Goal: Task Accomplishment & Management: Use online tool/utility

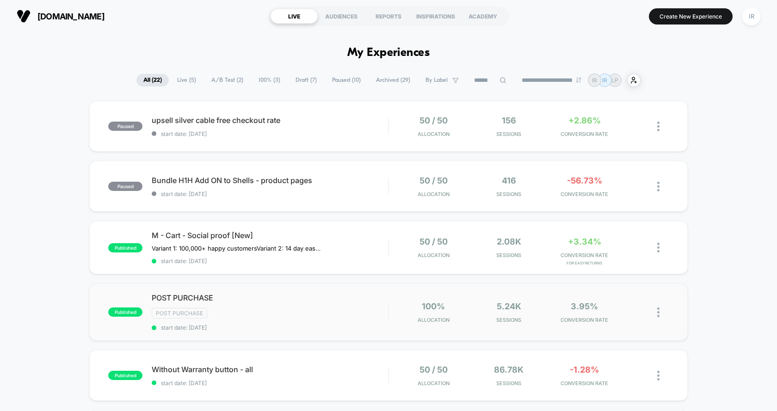
scroll to position [18, 0]
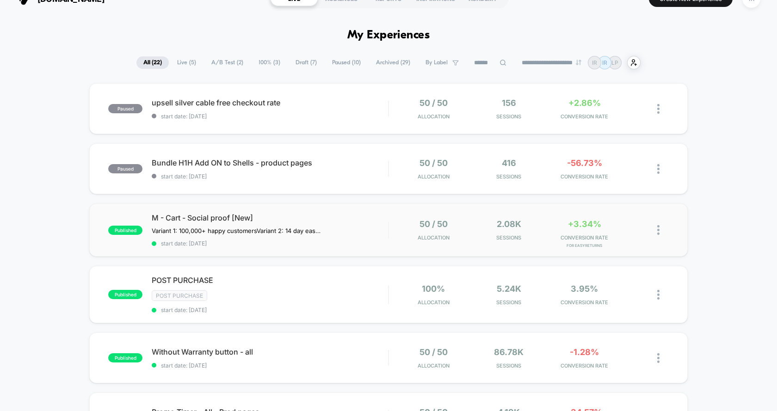
click at [400, 230] on div "50 / 50 Allocation" at bounding box center [433, 230] width 71 height 22
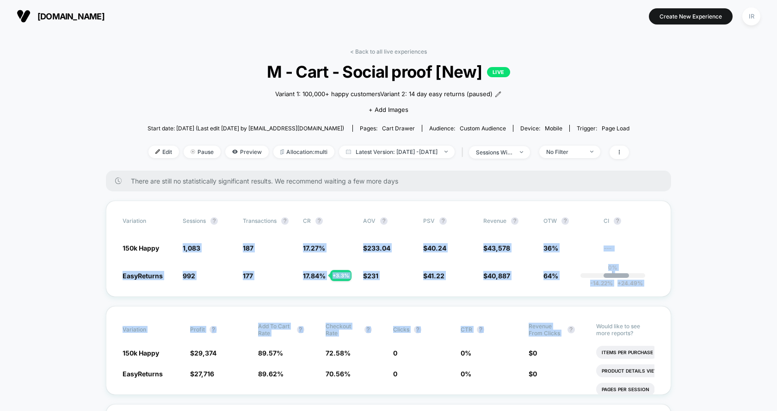
drag, startPoint x: 157, startPoint y: 254, endPoint x: 754, endPoint y: 303, distance: 598.8
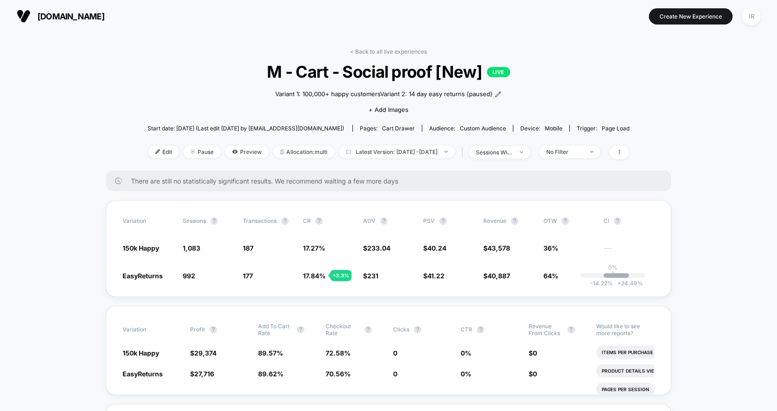
click at [402, 55] on div "< Back to all live experiences M - Cart - Social proof [New] LIVE Variant 1: 10…" at bounding box center [389, 109] width 482 height 123
click at [404, 49] on link "< Back to all live experiences" at bounding box center [388, 51] width 77 height 7
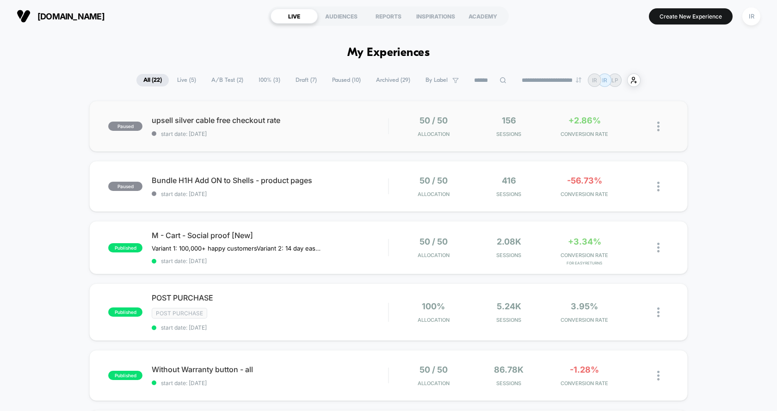
click at [353, 107] on div "paused upsell silver cable free checkout rate start date: [DATE] 50 / 50 Alloca…" at bounding box center [388, 126] width 599 height 51
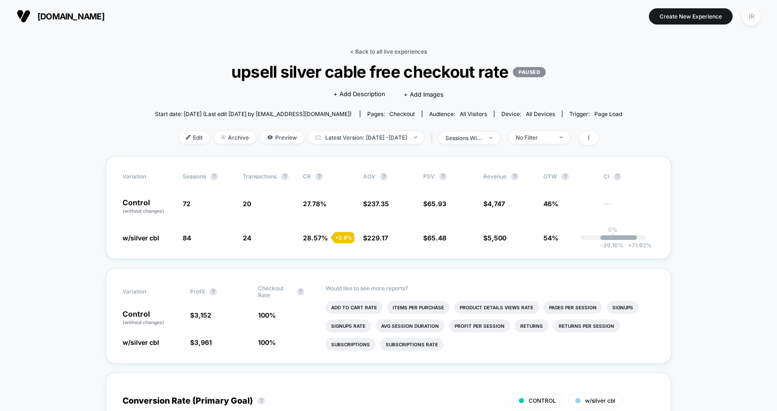
click at [374, 49] on link "< Back to all live experiences" at bounding box center [388, 51] width 77 height 7
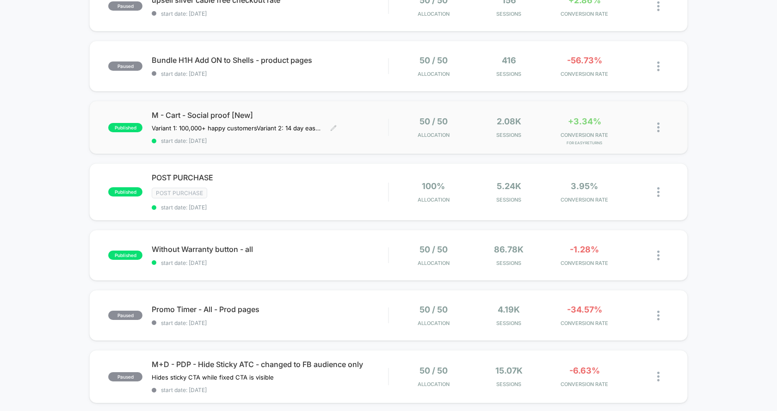
scroll to position [144, 0]
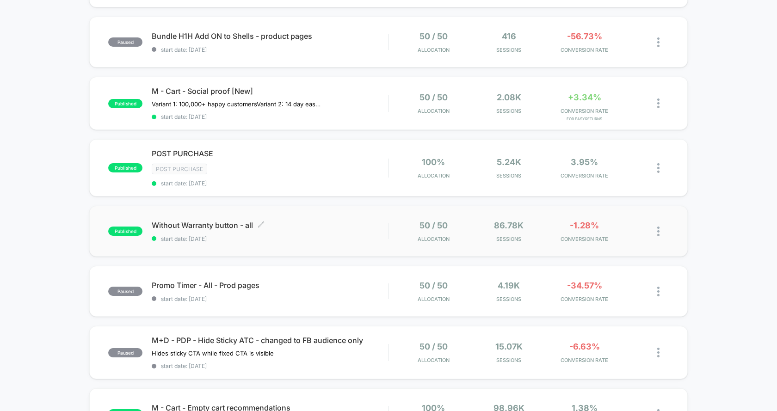
click at [378, 235] on span "start date: [DATE]" at bounding box center [270, 238] width 236 height 7
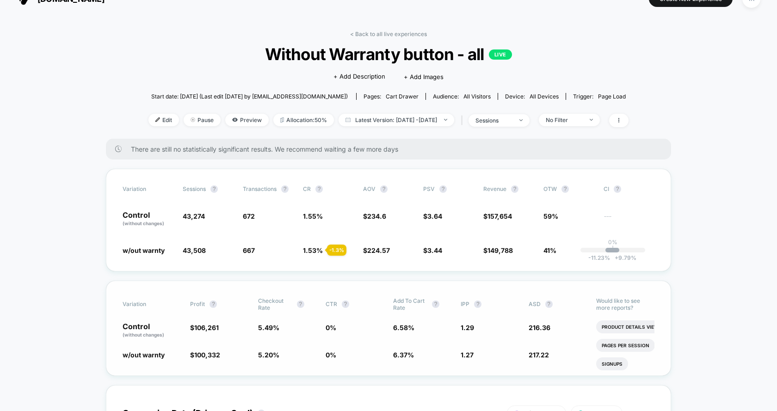
scroll to position [21, 0]
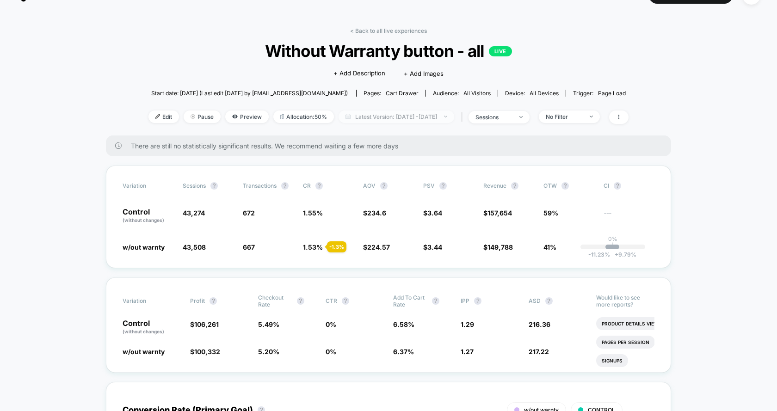
click at [454, 118] on span "Latest Version: [DATE] - [DATE]" at bounding box center [397, 117] width 116 height 12
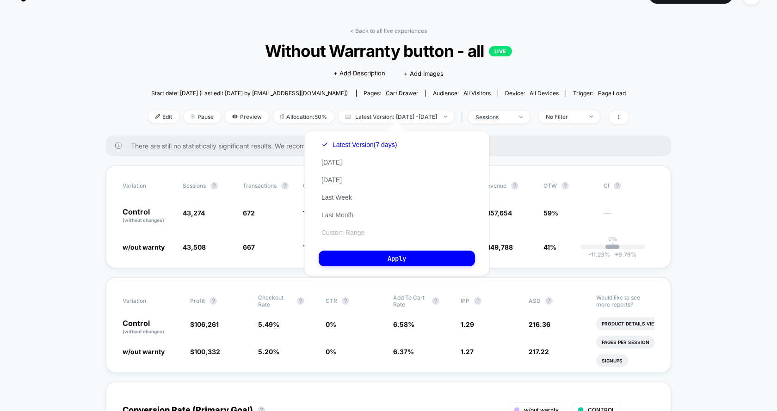
click at [346, 233] on button "Custom Range" at bounding box center [343, 233] width 49 height 8
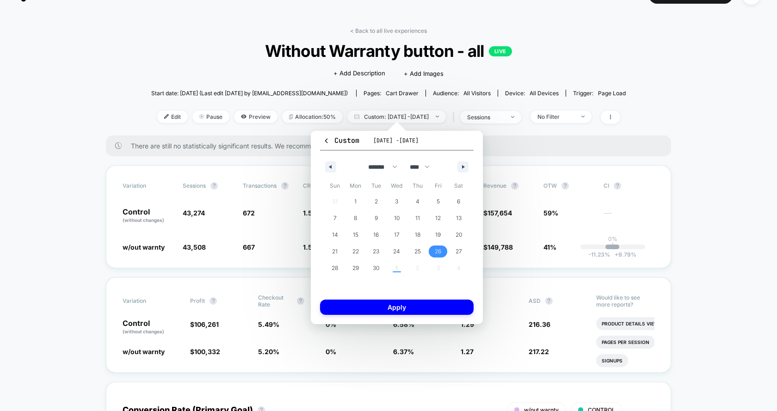
click at [430, 251] on span "26" at bounding box center [438, 252] width 21 height 12
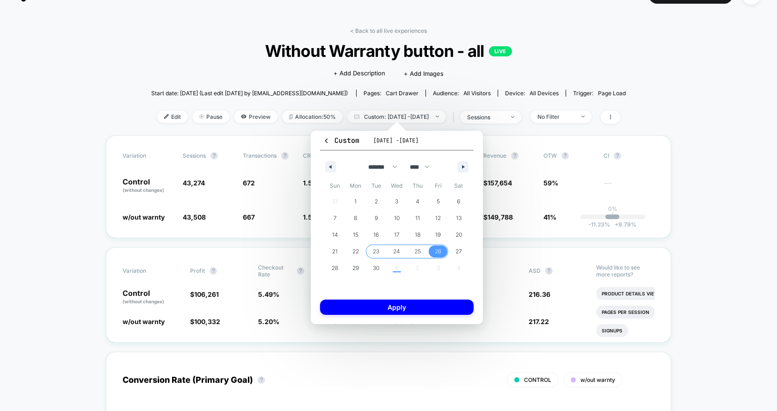
click at [370, 253] on span "23" at bounding box center [376, 252] width 21 height 12
click at [347, 193] on button "1" at bounding box center [356, 201] width 21 height 17
click at [436, 248] on span "26" at bounding box center [438, 251] width 6 height 17
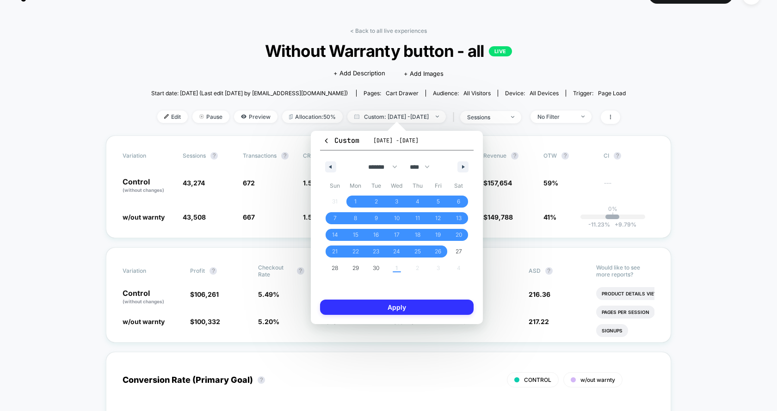
click at [416, 314] on button "Apply" at bounding box center [397, 307] width 154 height 15
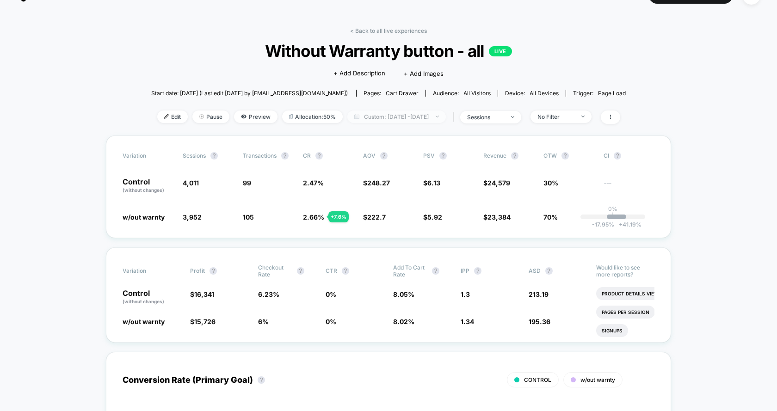
click at [441, 116] on span "Custom: [DATE] - [DATE]" at bounding box center [396, 117] width 99 height 12
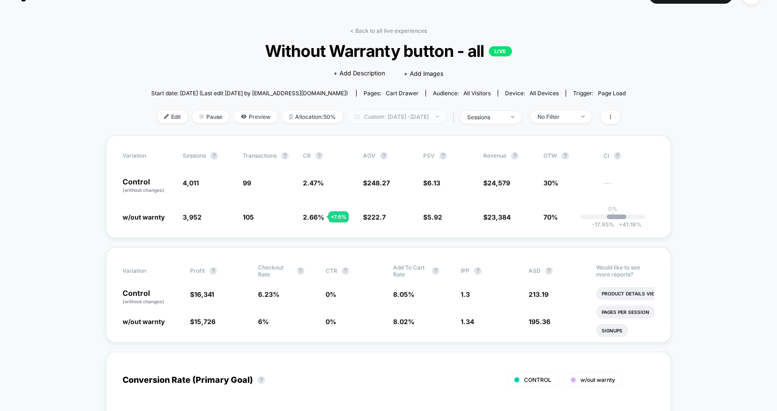
click at [396, 111] on span "Custom: [DATE] - [DATE]" at bounding box center [396, 117] width 99 height 12
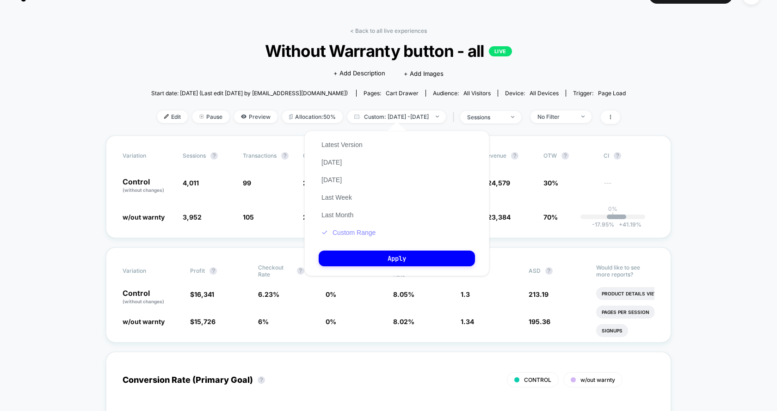
click at [335, 232] on button "Custom Range" at bounding box center [349, 233] width 60 height 8
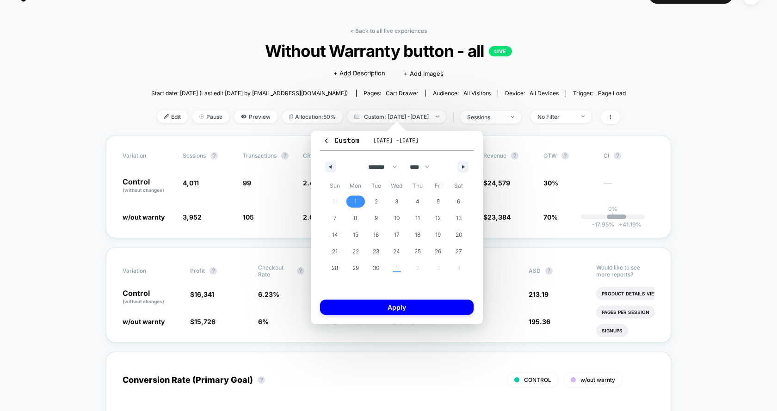
click at [351, 198] on span "1" at bounding box center [356, 202] width 21 height 12
click at [380, 270] on span "30" at bounding box center [376, 268] width 21 height 12
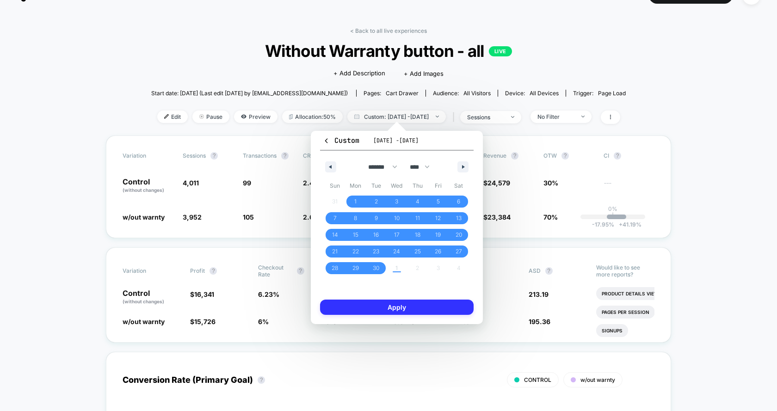
click at [377, 308] on button "Apply" at bounding box center [397, 307] width 154 height 15
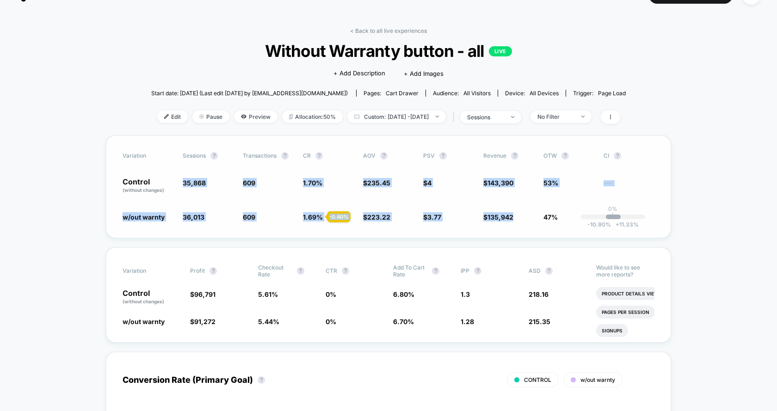
drag, startPoint x: 182, startPoint y: 182, endPoint x: 500, endPoint y: 222, distance: 320.3
click at [500, 222] on div "Variation Sessions ? Transactions ? CR ? AOV ? PSV ? Revenue ? OTW ? CI ? Contr…" at bounding box center [388, 187] width 565 height 103
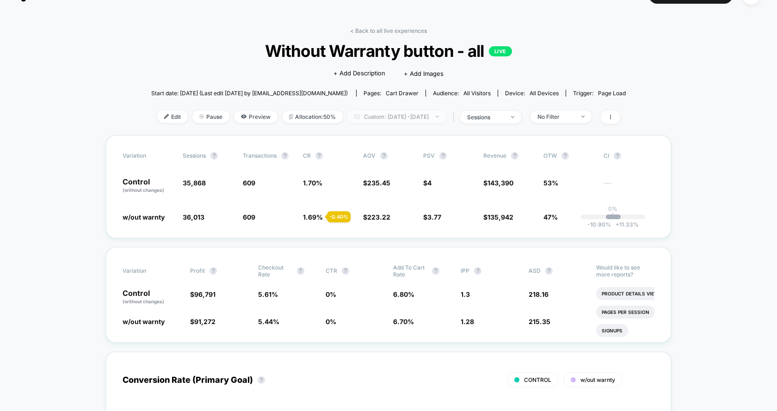
click at [436, 117] on span "Custom: [DATE] - [DATE]" at bounding box center [396, 117] width 99 height 12
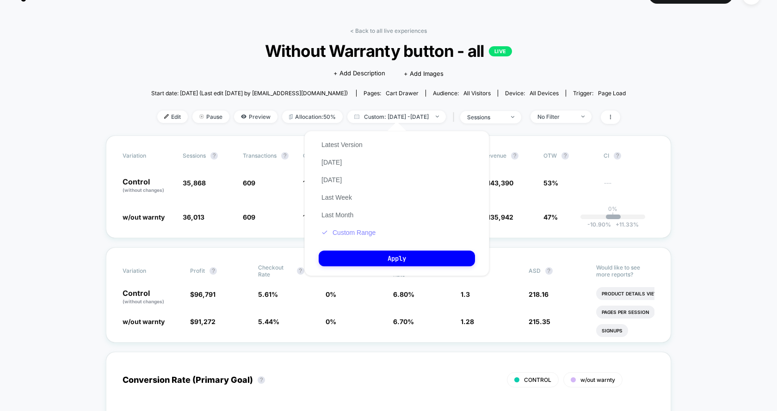
click at [342, 230] on button "Custom Range" at bounding box center [349, 233] width 60 height 8
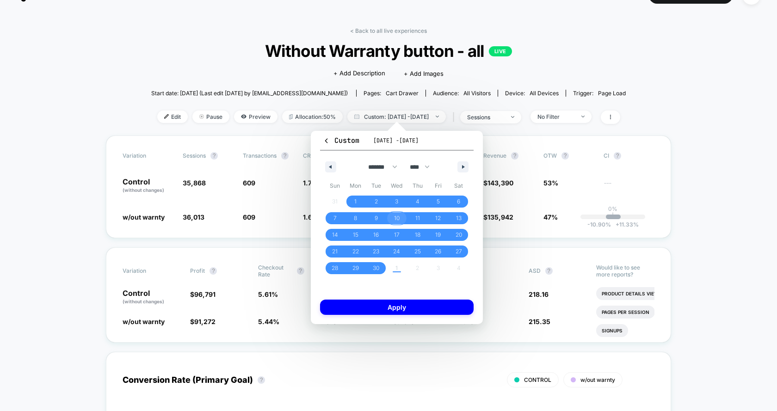
click at [398, 217] on span "10" at bounding box center [397, 218] width 6 height 17
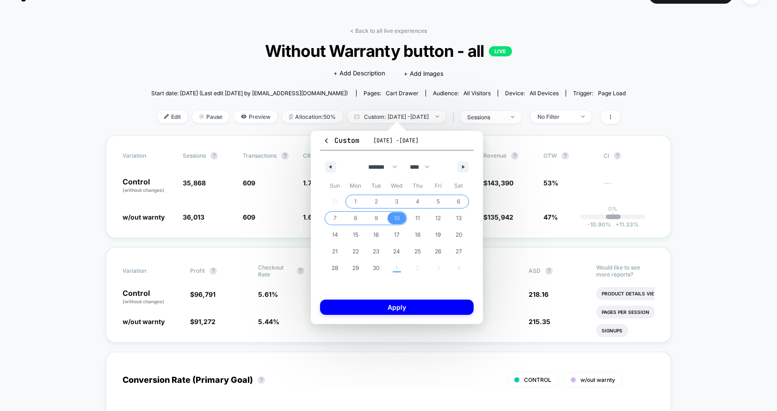
click at [359, 196] on span "1" at bounding box center [356, 202] width 21 height 12
click at [375, 270] on span "30" at bounding box center [376, 268] width 6 height 17
click at [353, 196] on span "1" at bounding box center [356, 202] width 21 height 12
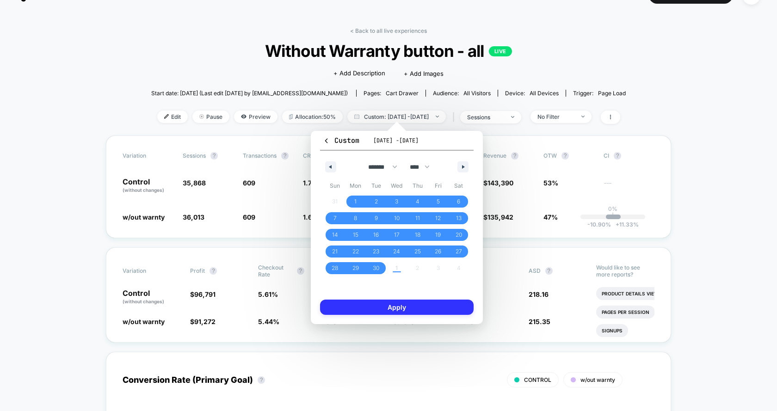
click at [384, 310] on button "Apply" at bounding box center [397, 307] width 154 height 15
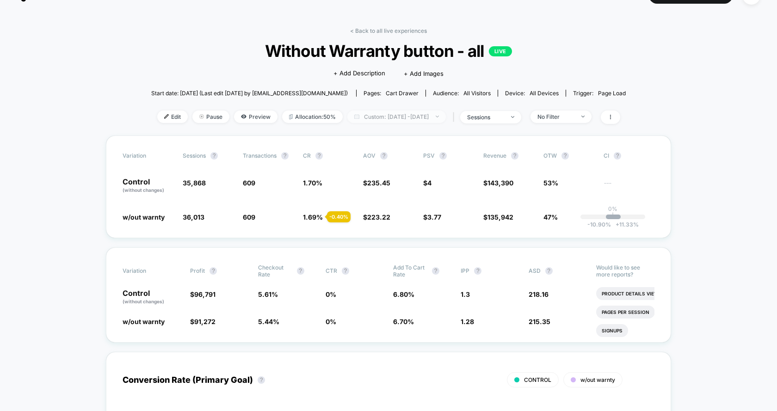
click at [410, 114] on span "Custom: [DATE] - [DATE]" at bounding box center [396, 117] width 99 height 12
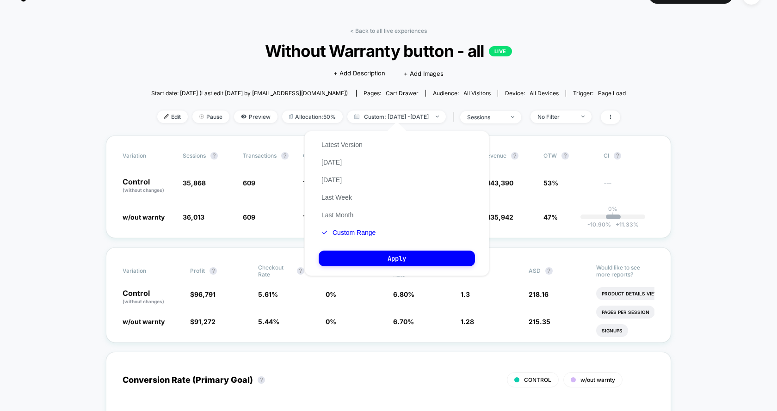
click at [353, 133] on div "Latest Version [DATE] [DATE] Last Week Last Month Custom Range Apply" at bounding box center [396, 203] width 185 height 145
click at [353, 138] on div "Latest Version [DATE] [DATE] Last Week Last Month Custom Range" at bounding box center [349, 188] width 60 height 105
click at [353, 142] on button "Latest Version" at bounding box center [342, 145] width 47 height 8
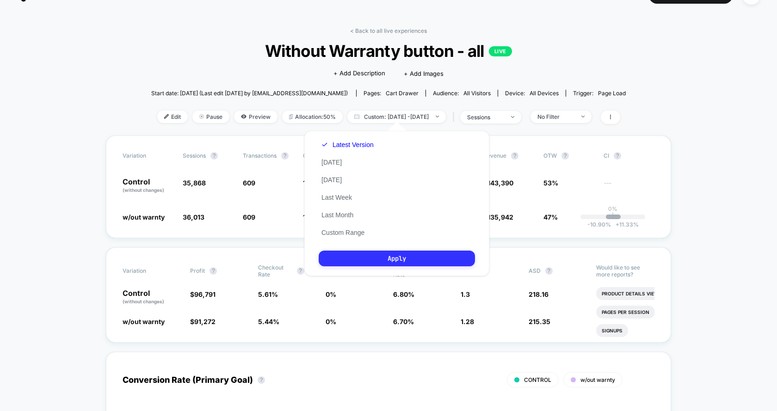
click at [371, 259] on button "Apply" at bounding box center [397, 259] width 156 height 16
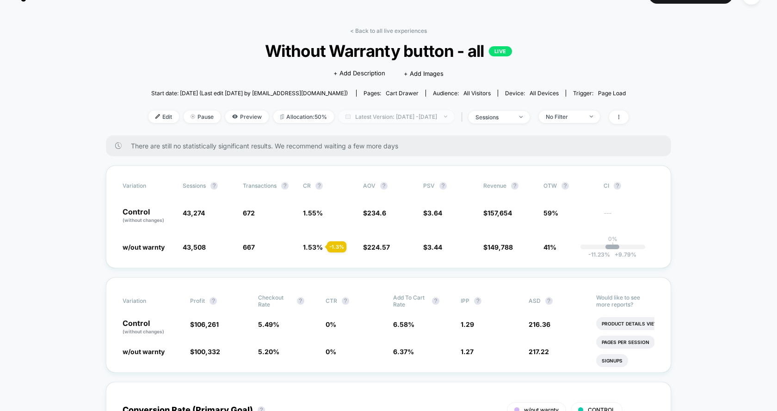
click at [413, 118] on span "Latest Version: [DATE] - [DATE]" at bounding box center [397, 117] width 116 height 12
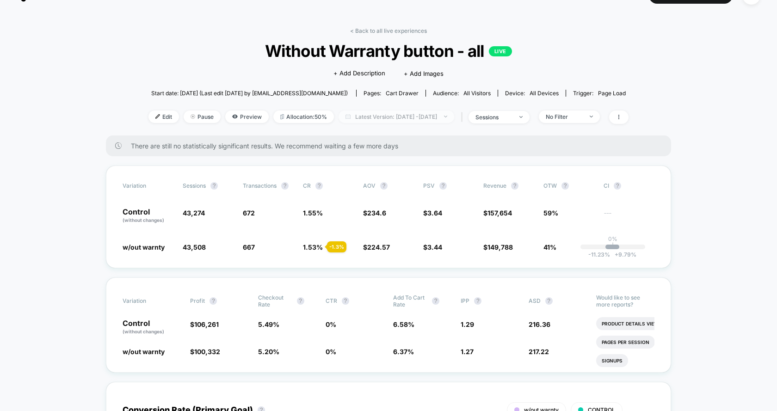
click at [454, 119] on span "Latest Version: [DATE] - [DATE]" at bounding box center [397, 117] width 116 height 12
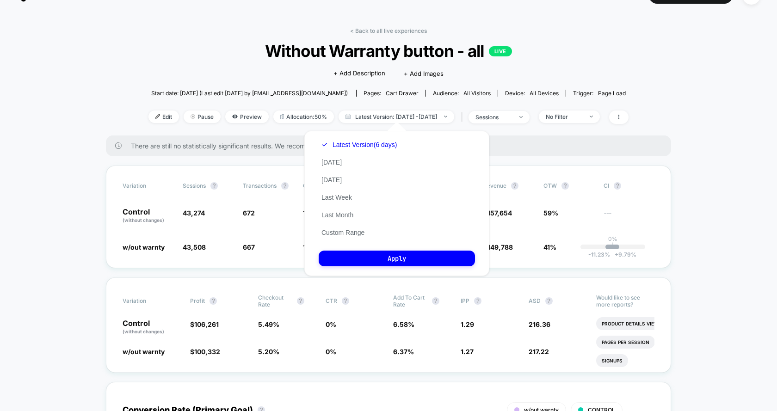
click at [355, 175] on div "Latest Version (6 days) [DATE] [DATE] Last Week Last Month Custom Range" at bounding box center [359, 188] width 81 height 105
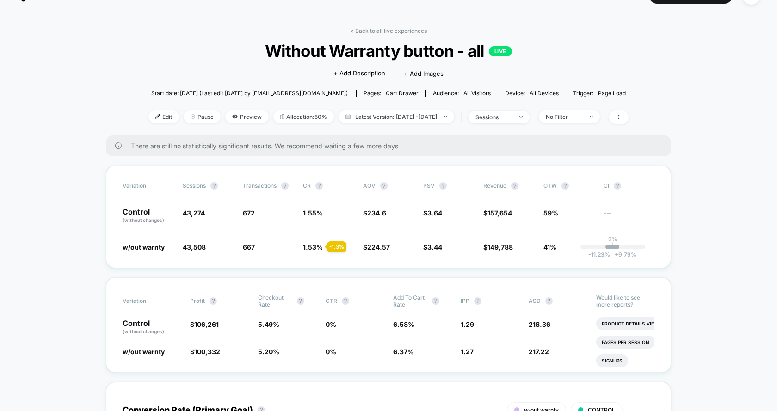
click at [405, 108] on div "< Back to all live experiences Without Warranty button - all LIVE Click to edit…" at bounding box center [388, 81] width 480 height 108
click at [406, 111] on span "Latest Version: [DATE] - [DATE]" at bounding box center [397, 117] width 116 height 12
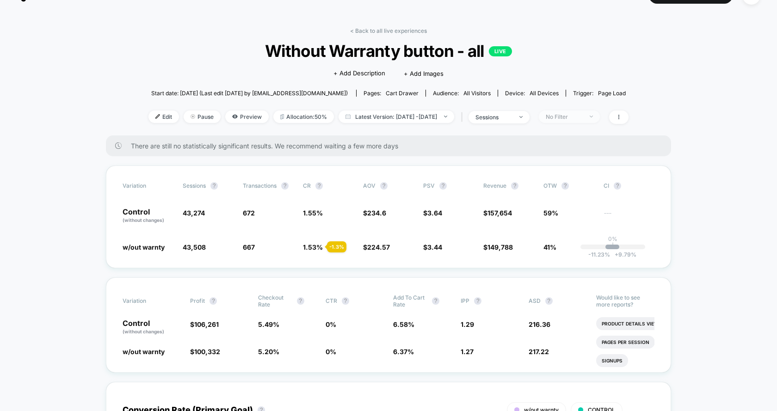
click at [599, 118] on span "No Filter" at bounding box center [569, 117] width 61 height 12
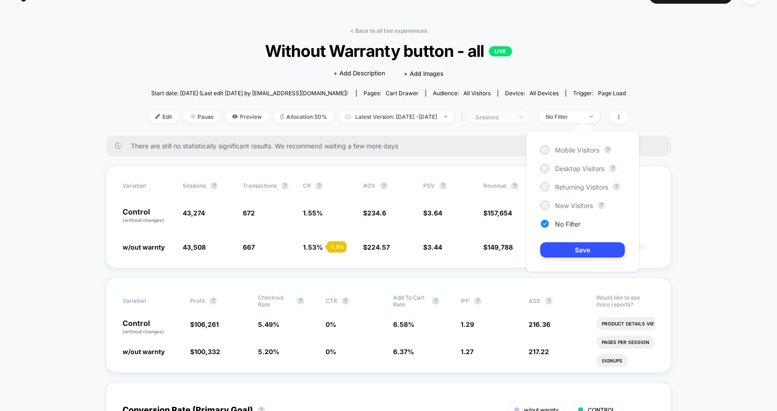
click at [530, 118] on span "sessions" at bounding box center [499, 117] width 61 height 12
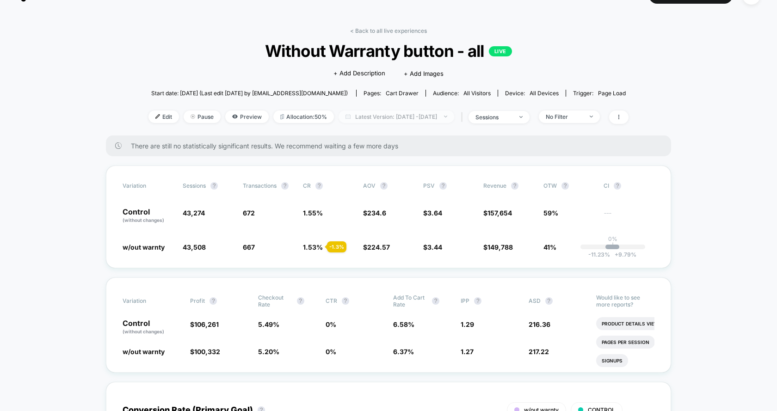
click at [422, 121] on span "Latest Version: [DATE] - [DATE]" at bounding box center [397, 117] width 116 height 12
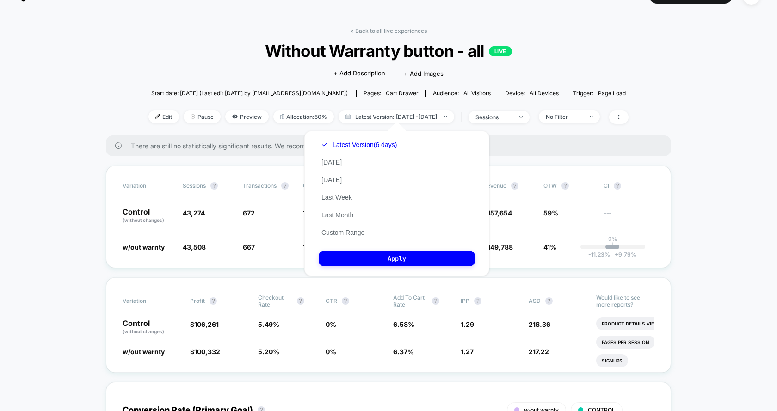
click at [605, 54] on span "Without Warranty button - all LIVE" at bounding box center [389, 50] width 432 height 19
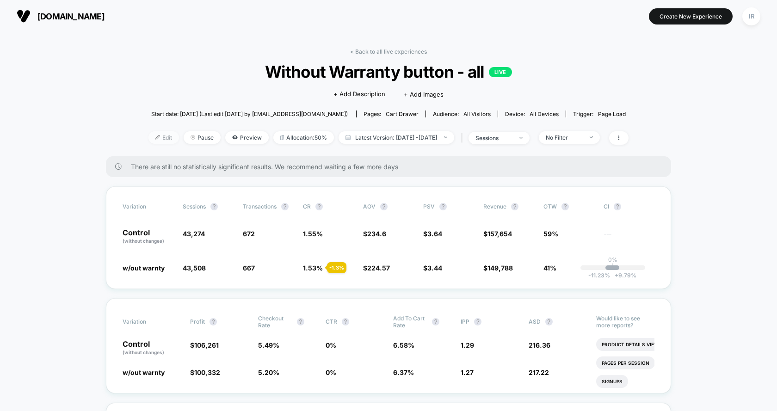
click at [148, 142] on span "Edit" at bounding box center [163, 137] width 31 height 12
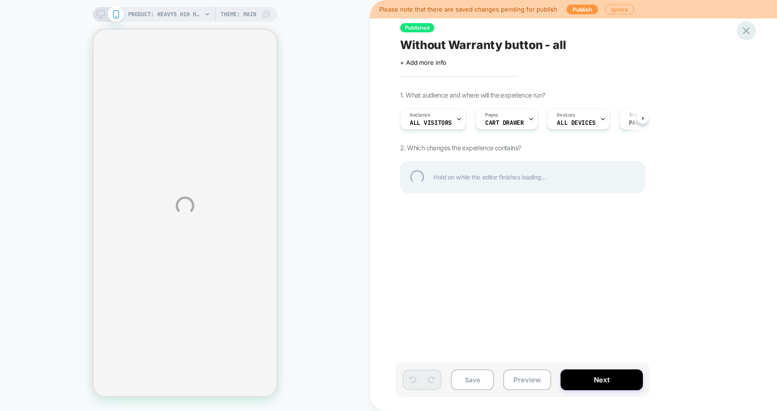
click at [752, 31] on div at bounding box center [746, 30] width 19 height 19
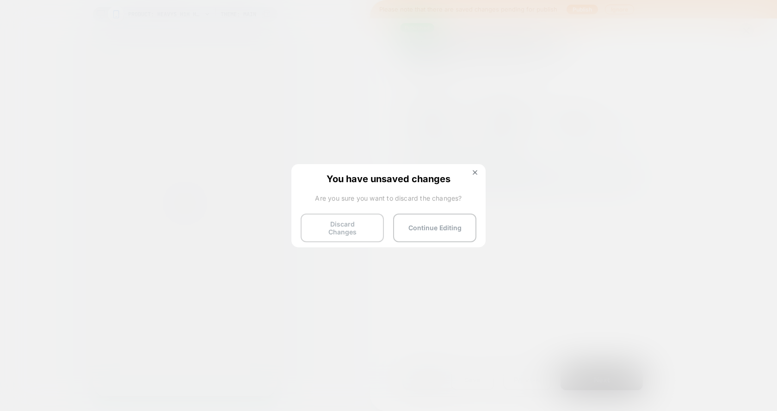
click at [362, 234] on button "Discard Changes" at bounding box center [342, 228] width 83 height 29
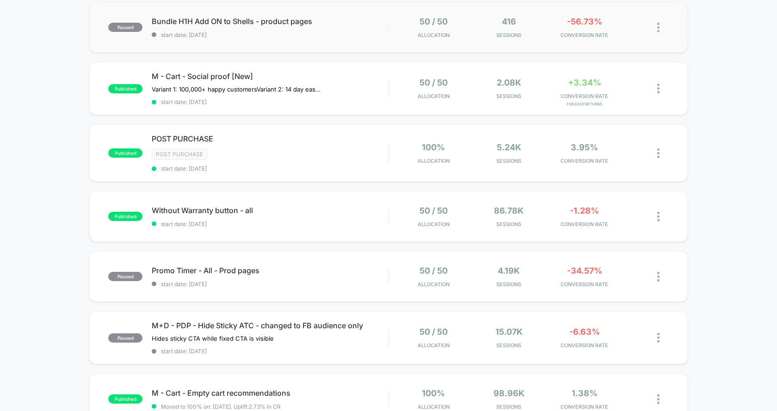
scroll to position [197, 0]
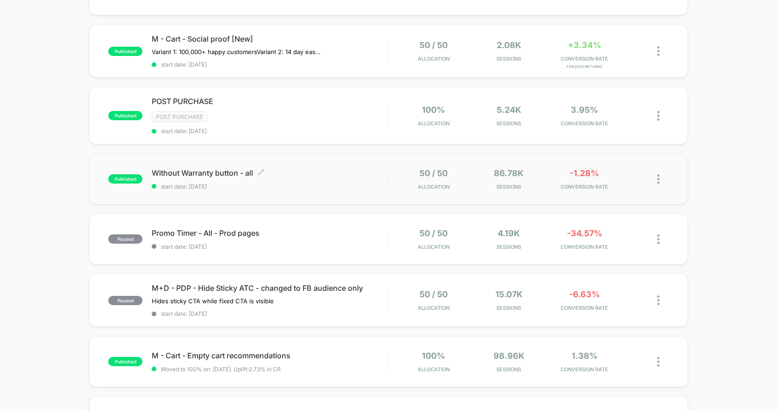
click at [369, 183] on span "start date: [DATE]" at bounding box center [270, 186] width 236 height 7
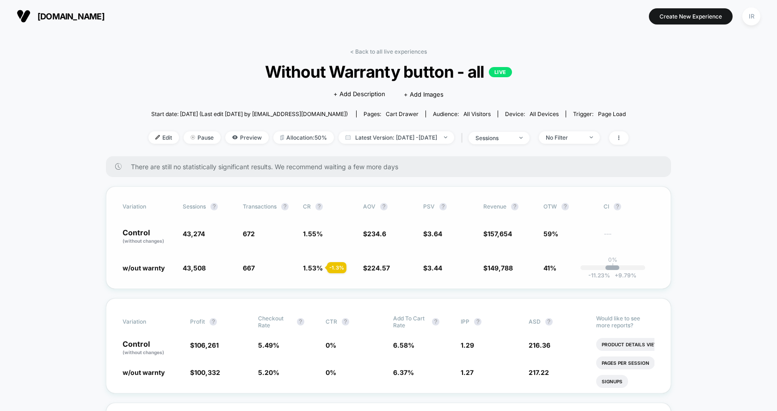
scroll to position [82, 0]
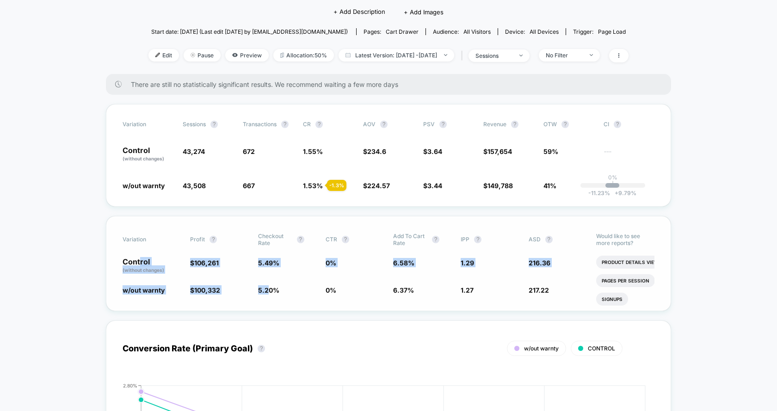
drag, startPoint x: 141, startPoint y: 261, endPoint x: 266, endPoint y: 290, distance: 128.6
click at [266, 290] on div "Variation Profit ? Checkout Rate ? CTR ? Add To Cart Rate ? IPP ? ASD ? Control…" at bounding box center [388, 263] width 565 height 95
click at [266, 290] on span "5.20 %" at bounding box center [268, 290] width 21 height 8
drag, startPoint x: 414, startPoint y: 262, endPoint x: 422, endPoint y: 305, distance: 43.3
click at [422, 305] on div "Variation Profit ? Checkout Rate ? CTR ? Add To Cart Rate ? IPP ? ASD ? Control…" at bounding box center [388, 263] width 565 height 95
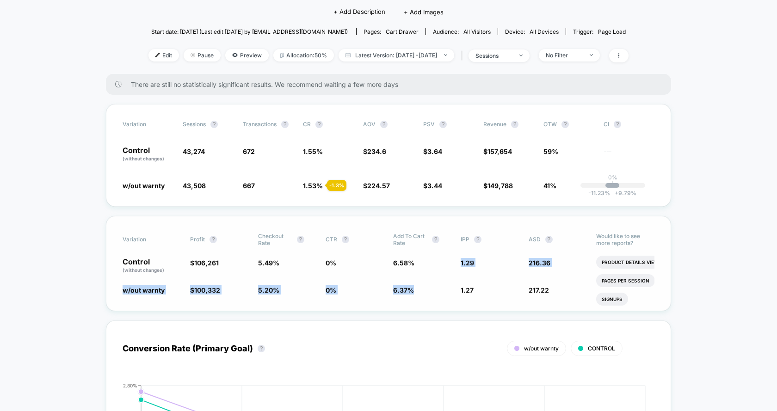
click at [422, 305] on div "Variation Profit ? Checkout Rate ? CTR ? Add To Cart Rate ? IPP ? ASD ? Control…" at bounding box center [388, 263] width 565 height 95
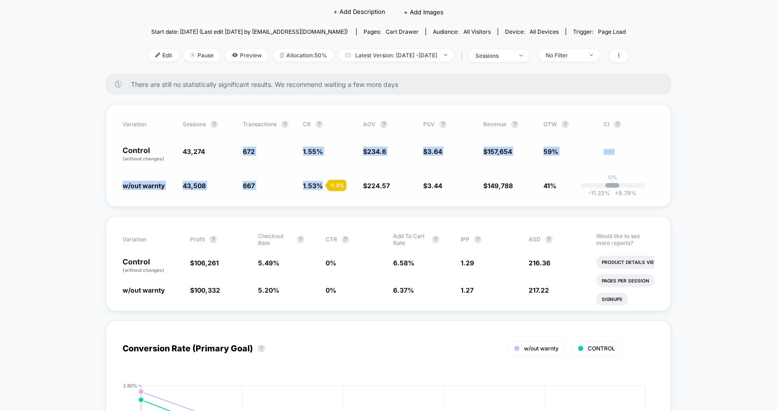
drag, startPoint x: 189, startPoint y: 156, endPoint x: 330, endPoint y: 195, distance: 146.4
click at [330, 195] on div "Variation Sessions ? Transactions ? CR ? AOV ? PSV ? Revenue ? OTW ? CI ? Contr…" at bounding box center [388, 155] width 565 height 103
drag, startPoint x: 475, startPoint y: 161, endPoint x: 535, endPoint y: 198, distance: 71.0
click at [535, 198] on div "Variation Sessions ? Transactions ? CR ? AOV ? PSV ? Revenue ? OTW ? CI ? Contr…" at bounding box center [388, 155] width 565 height 103
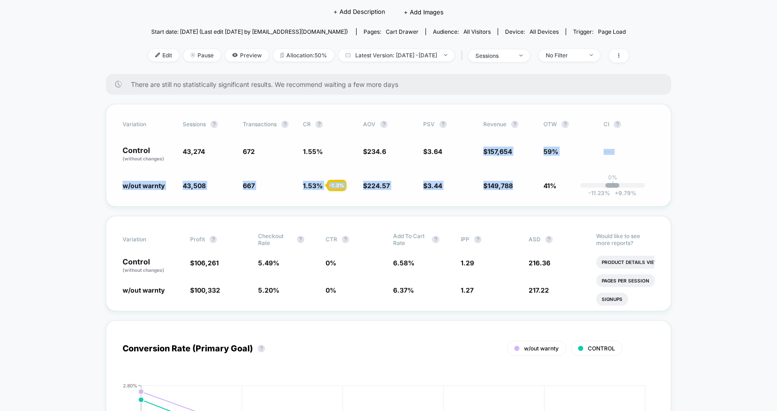
click at [535, 198] on div "Variation Sessions ? Transactions ? CR ? AOV ? PSV ? Revenue ? OTW ? CI ? Contr…" at bounding box center [388, 155] width 565 height 103
drag, startPoint x: 567, startPoint y: 185, endPoint x: 473, endPoint y: 143, distance: 102.3
click at [473, 143] on div "Variation Sessions ? Transactions ? CR ? AOV ? PSV ? Revenue ? OTW ? CI ? Contr…" at bounding box center [388, 155] width 565 height 103
drag, startPoint x: 475, startPoint y: 143, endPoint x: 551, endPoint y: 198, distance: 93.5
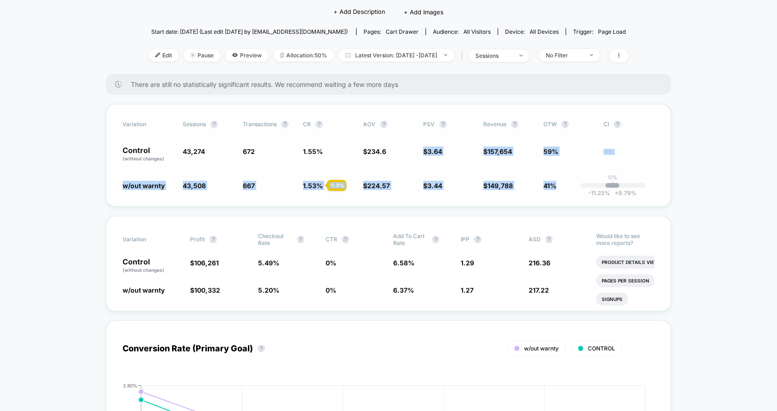
click at [551, 198] on div "Variation Sessions ? Transactions ? CR ? AOV ? PSV ? Revenue ? OTW ? CI ? Contr…" at bounding box center [388, 155] width 565 height 103
drag, startPoint x: 551, startPoint y: 198, endPoint x: 372, endPoint y: 147, distance: 185.7
click at [372, 147] on div "Variation Sessions ? Transactions ? CR ? AOV ? PSV ? Revenue ? OTW ? CI ? Contr…" at bounding box center [388, 155] width 565 height 103
click at [372, 148] on span "234.6" at bounding box center [376, 152] width 19 height 8
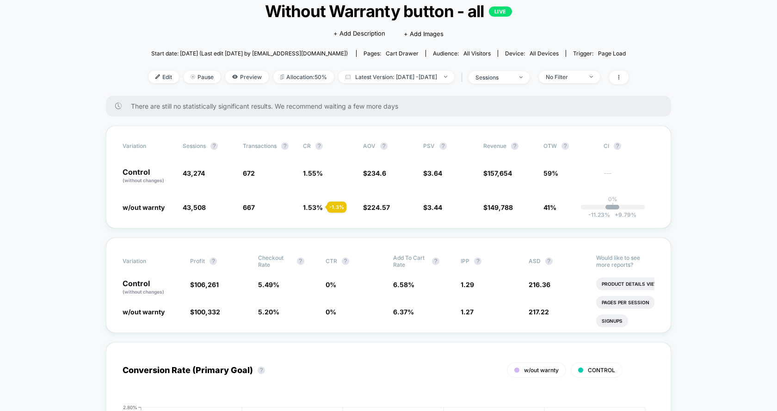
scroll to position [45, 0]
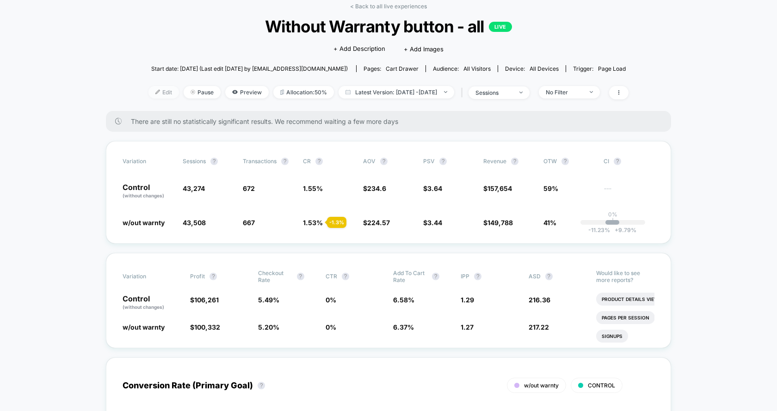
click at [151, 86] on span "Edit" at bounding box center [163, 92] width 31 height 12
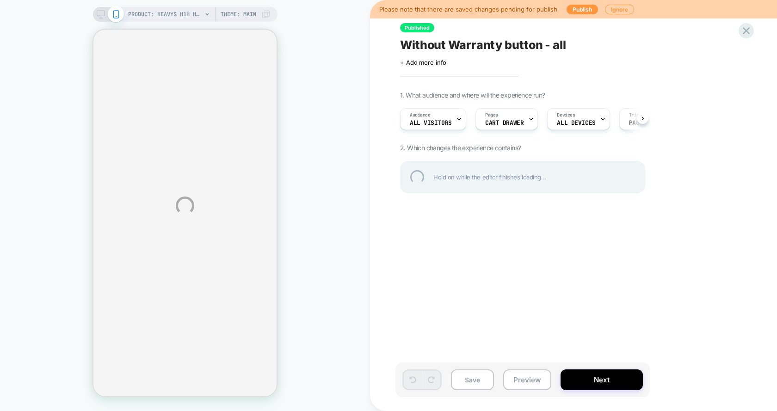
click at [498, 124] on div "PRODUCT: Heavys H1H Headphones [bundle case] PRODUCT: Heavys H1H Headphones [bu…" at bounding box center [388, 205] width 777 height 411
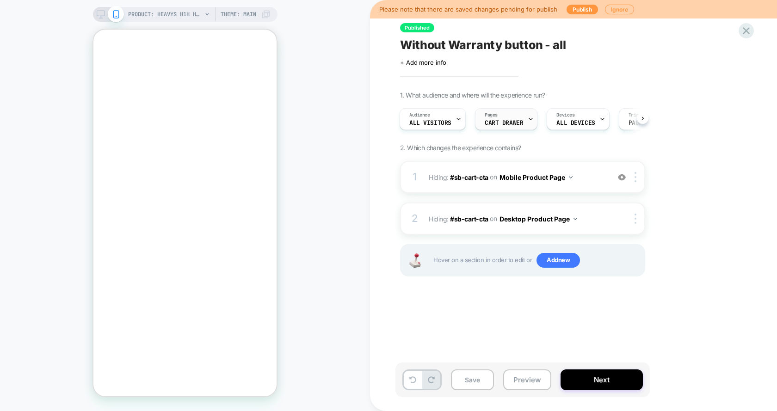
click at [498, 120] on span "CART DRAWER" at bounding box center [504, 123] width 38 height 6
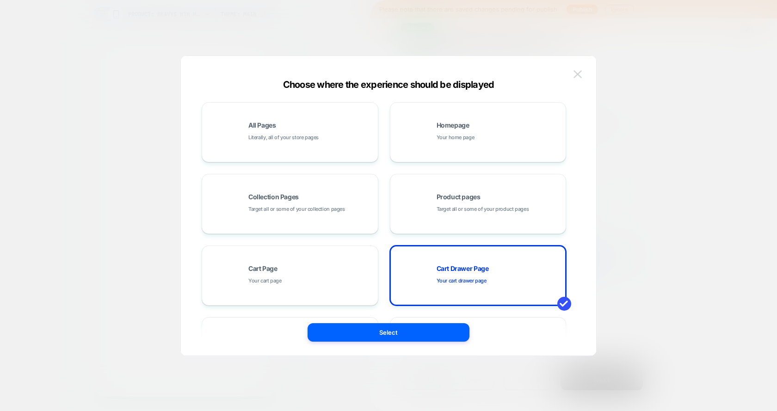
click at [580, 74] on img at bounding box center [578, 74] width 8 height 8
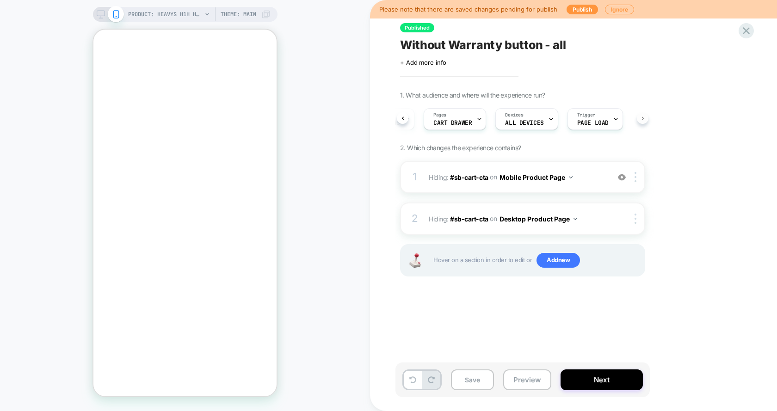
scroll to position [0, 54]
click at [644, 118] on div "Audience All Visitors Pages CART DRAWER Devices ALL DEVICES Trigger Page Load" at bounding box center [522, 119] width 245 height 31
click at [589, 382] on button "Next" at bounding box center [602, 380] width 82 height 21
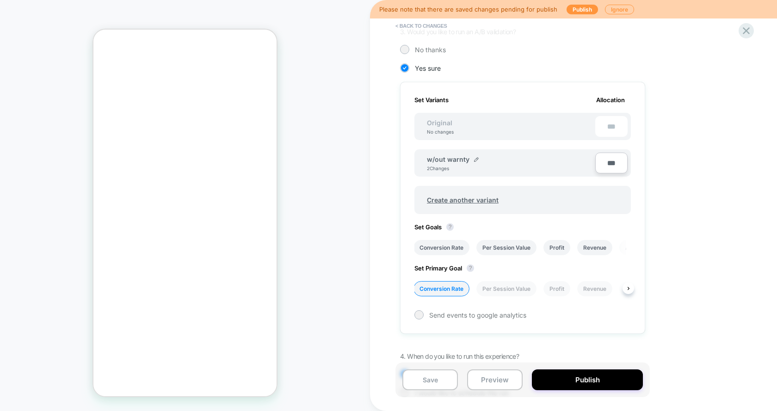
scroll to position [253, 0]
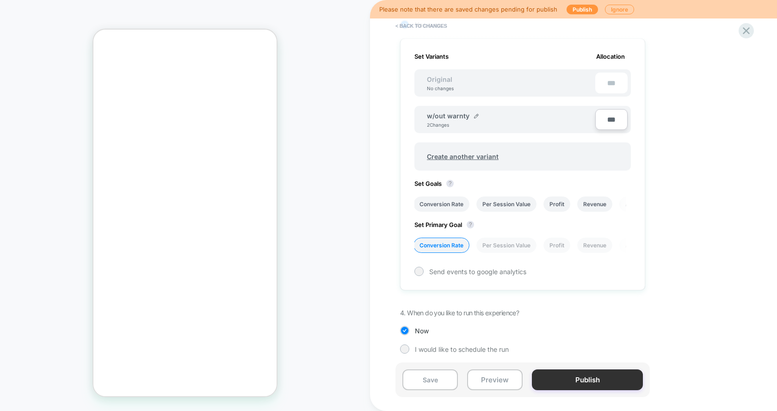
click at [578, 372] on button "Publish" at bounding box center [587, 380] width 111 height 21
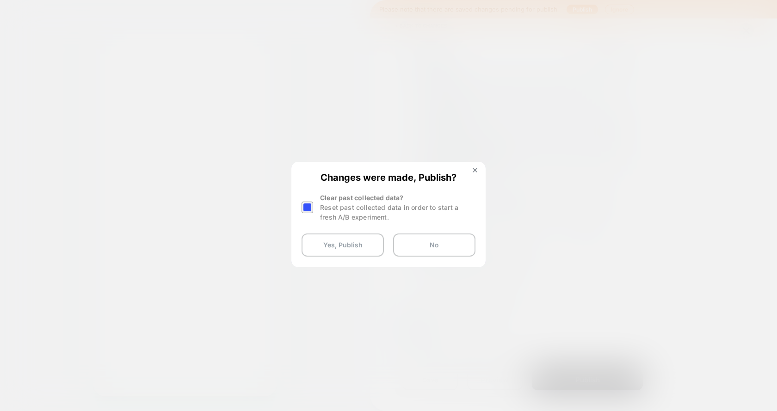
click at [310, 207] on div at bounding box center [308, 208] width 12 height 12
click at [321, 238] on button "Yes, Publish" at bounding box center [343, 245] width 82 height 23
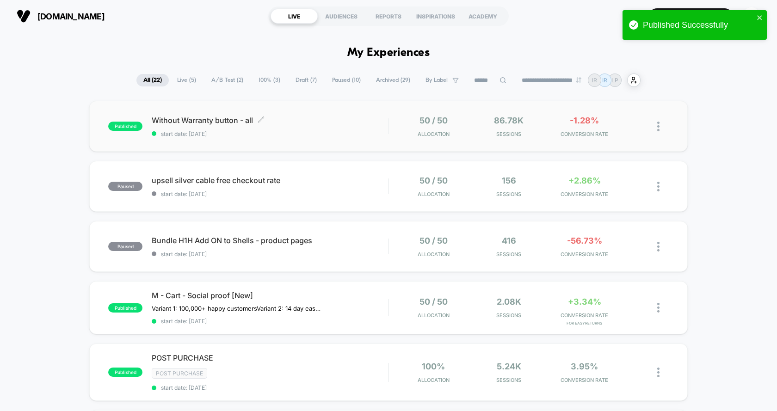
click at [336, 127] on div "Without Warranty button - all Click to edit experience details Click to edit ex…" at bounding box center [270, 127] width 236 height 22
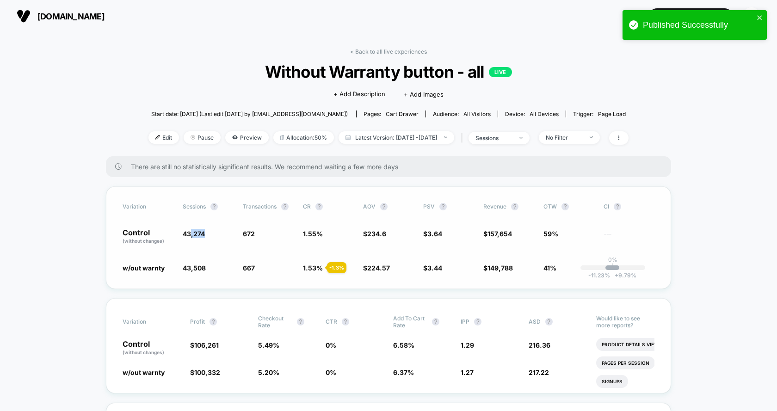
drag, startPoint x: 191, startPoint y: 233, endPoint x: 227, endPoint y: 236, distance: 36.3
click at [227, 236] on span "43,274" at bounding box center [208, 237] width 51 height 16
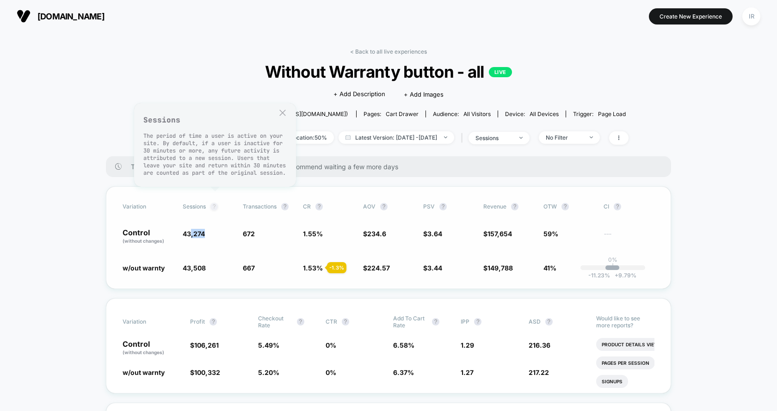
click at [215, 204] on button "?" at bounding box center [213, 206] width 7 height 7
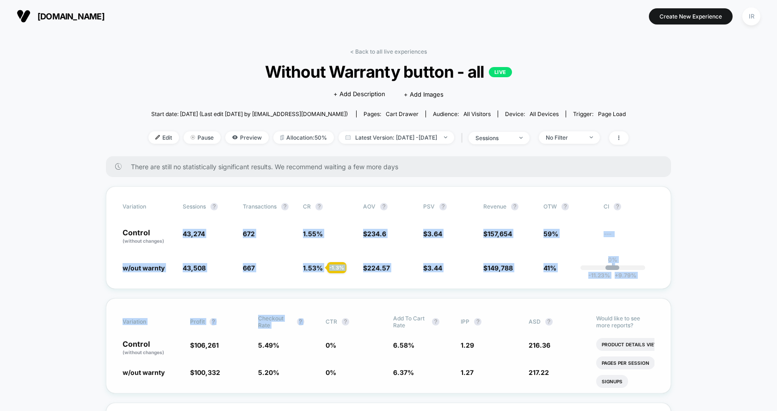
drag, startPoint x: 231, startPoint y: 228, endPoint x: 335, endPoint y: 306, distance: 130.8
click at [335, 306] on div "Variation Profit ? Checkout Rate ? CTR ? Add To Cart Rate ? IPP ? ASD ? Control…" at bounding box center [388, 345] width 565 height 95
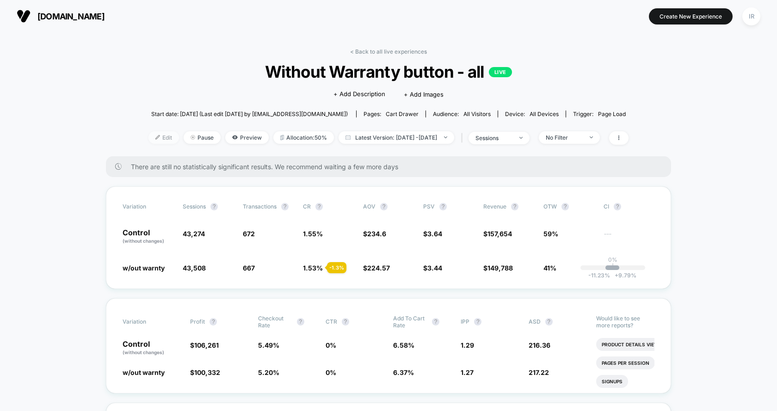
click at [158, 131] on span "Edit" at bounding box center [163, 137] width 31 height 12
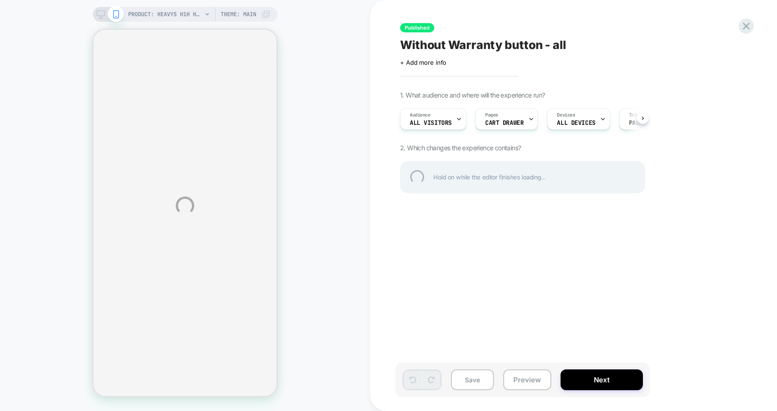
drag, startPoint x: 754, startPoint y: 24, endPoint x: 525, endPoint y: 121, distance: 248.3
click at [525, 121] on div "PRODUCT: Heavys H1H Headphones [bundle case] PRODUCT: Heavys H1H Headphones [bu…" at bounding box center [388, 205] width 777 height 411
